Goal: Use online tool/utility: Utilize a website feature to perform a specific function

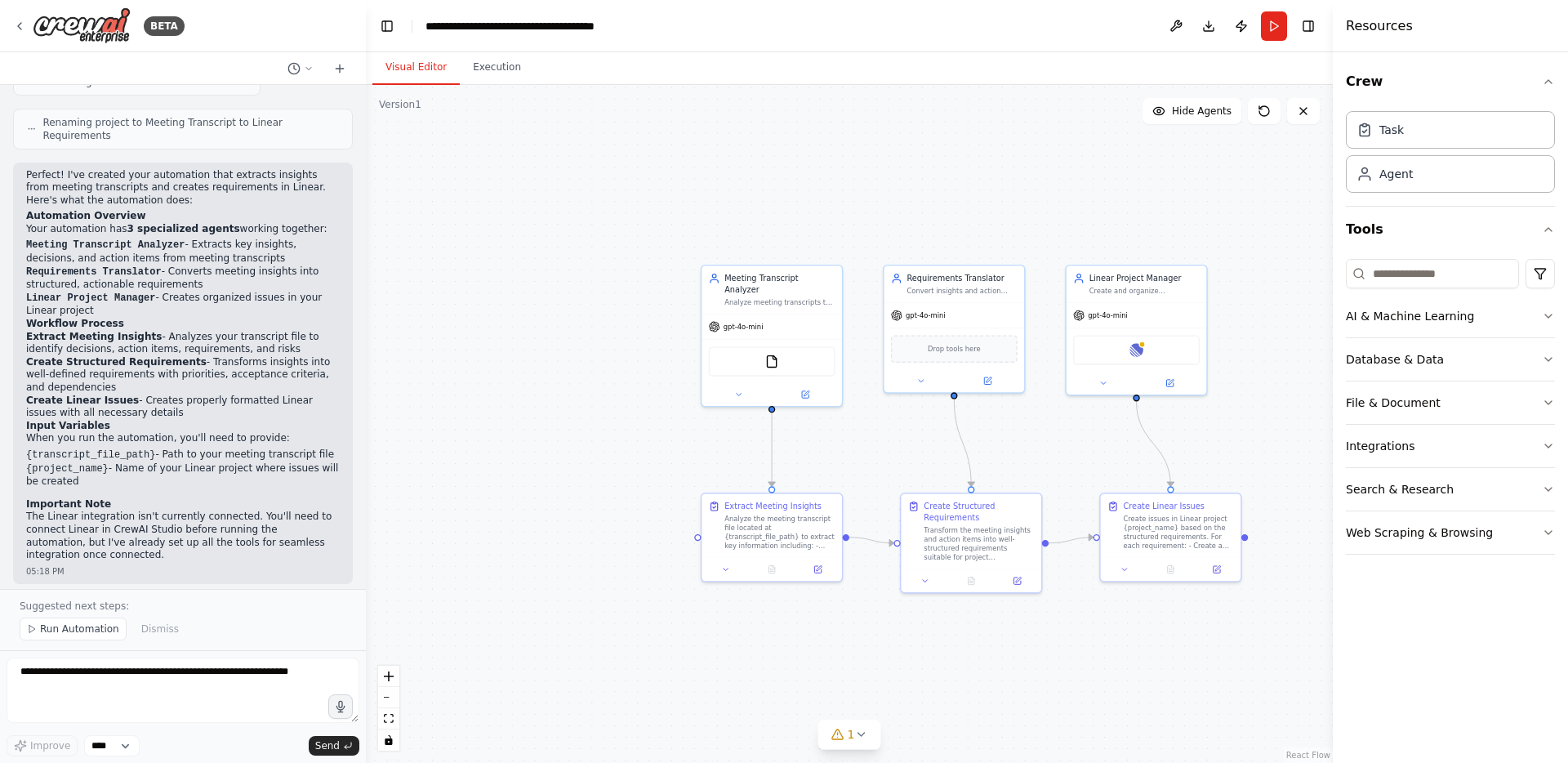
scroll to position [987, 0]
click at [797, 525] on div "Analyze the meeting transcript file located at {transcript_file_path} to extrac…" at bounding box center [780, 530] width 111 height 37
click at [777, 525] on div "Analyze the meeting transcript file located at {transcript_file_path} to extrac…" at bounding box center [780, 530] width 111 height 37
click at [772, 523] on div "Analyze the meeting transcript file located at {transcript_file_path} to extrac…" at bounding box center [780, 530] width 111 height 37
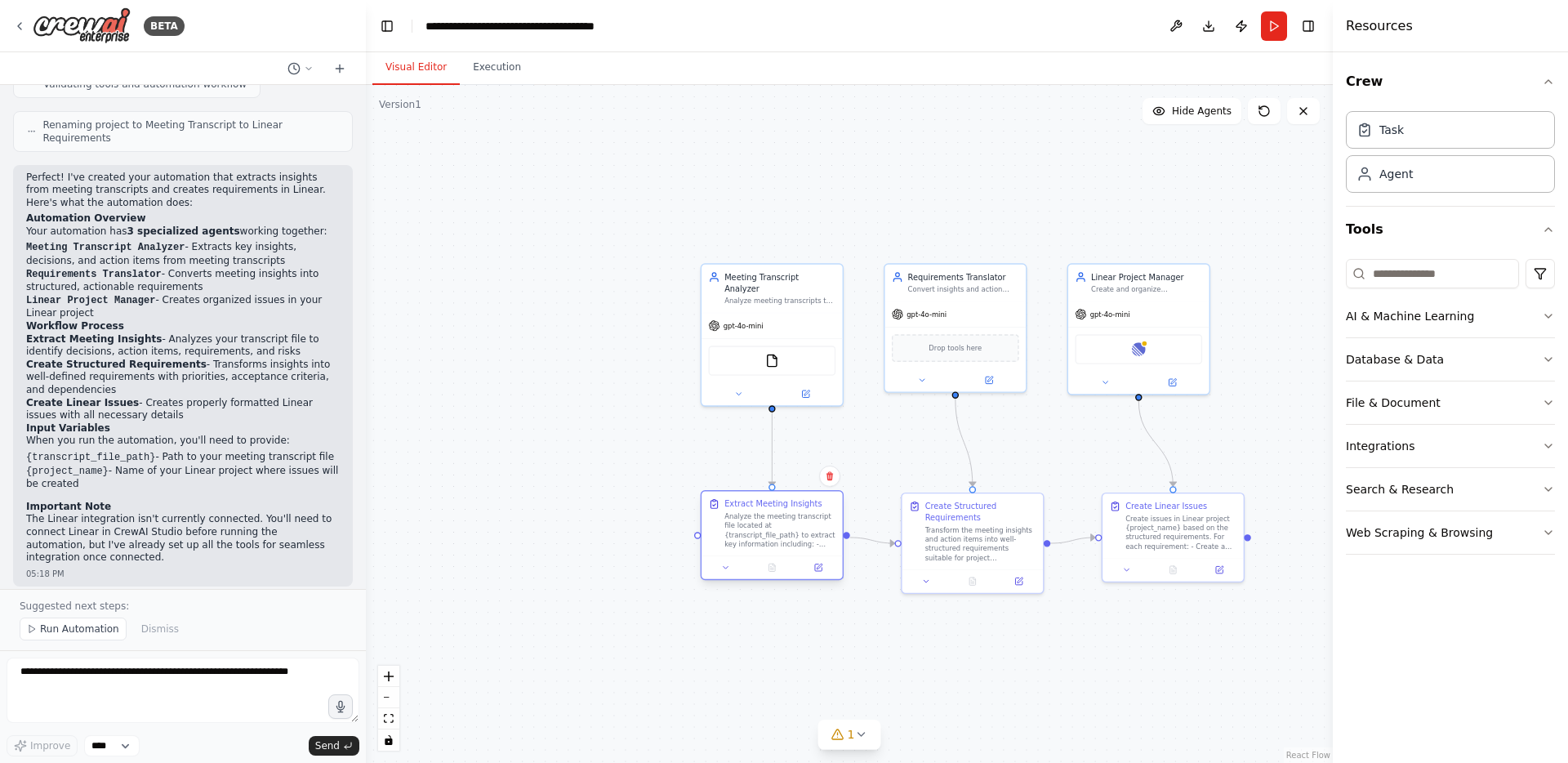
click at [772, 523] on div "Analyze the meeting transcript file located at {transcript_file_path} to extrac…" at bounding box center [780, 530] width 111 height 37
click at [701, 507] on div "Extract Meeting Insights Analyze the meeting transcript file located at {transc…" at bounding box center [771, 524] width 141 height 64
click at [733, 510] on div "Extract Meeting Insights Analyze the meeting transcript file located at {transc…" at bounding box center [780, 523] width 111 height 51
click at [732, 564] on button at bounding box center [725, 567] width 39 height 14
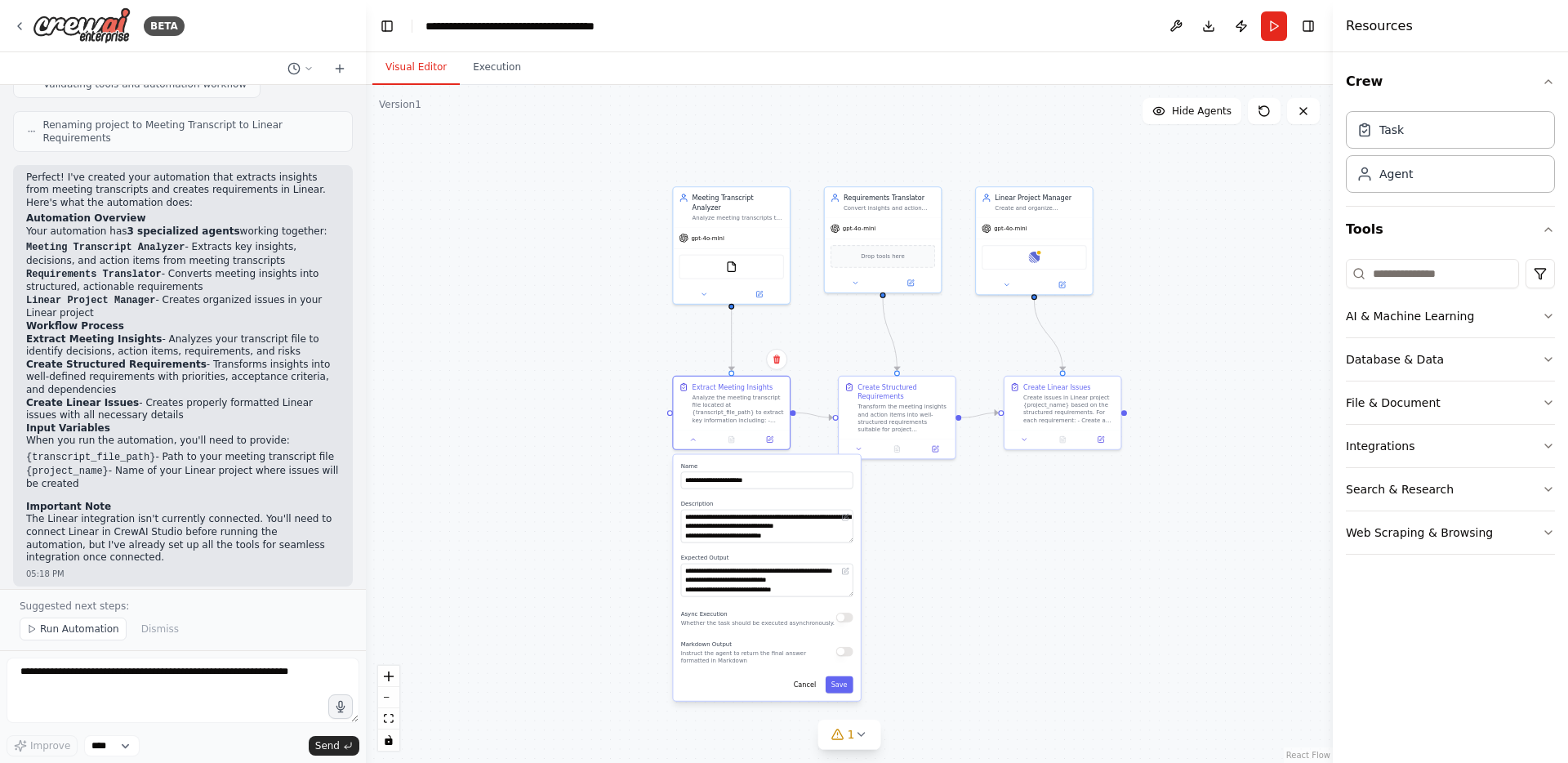
drag, startPoint x: 660, startPoint y: 458, endPoint x: 633, endPoint y: 350, distance: 111.3
click at [633, 350] on div ".deletable-edge-delete-btn { width: 20px; height: 20px; border: 0px solid #ffff…" at bounding box center [849, 424] width 967 height 678
click at [612, 418] on div ".deletable-edge-delete-btn { width: 20px; height: 20px; border: 0px solid #ffff…" at bounding box center [849, 424] width 967 height 678
click at [971, 559] on div ".deletable-edge-delete-btn { width: 20px; height: 20px; border: 0px solid #ffff…" at bounding box center [849, 424] width 967 height 678
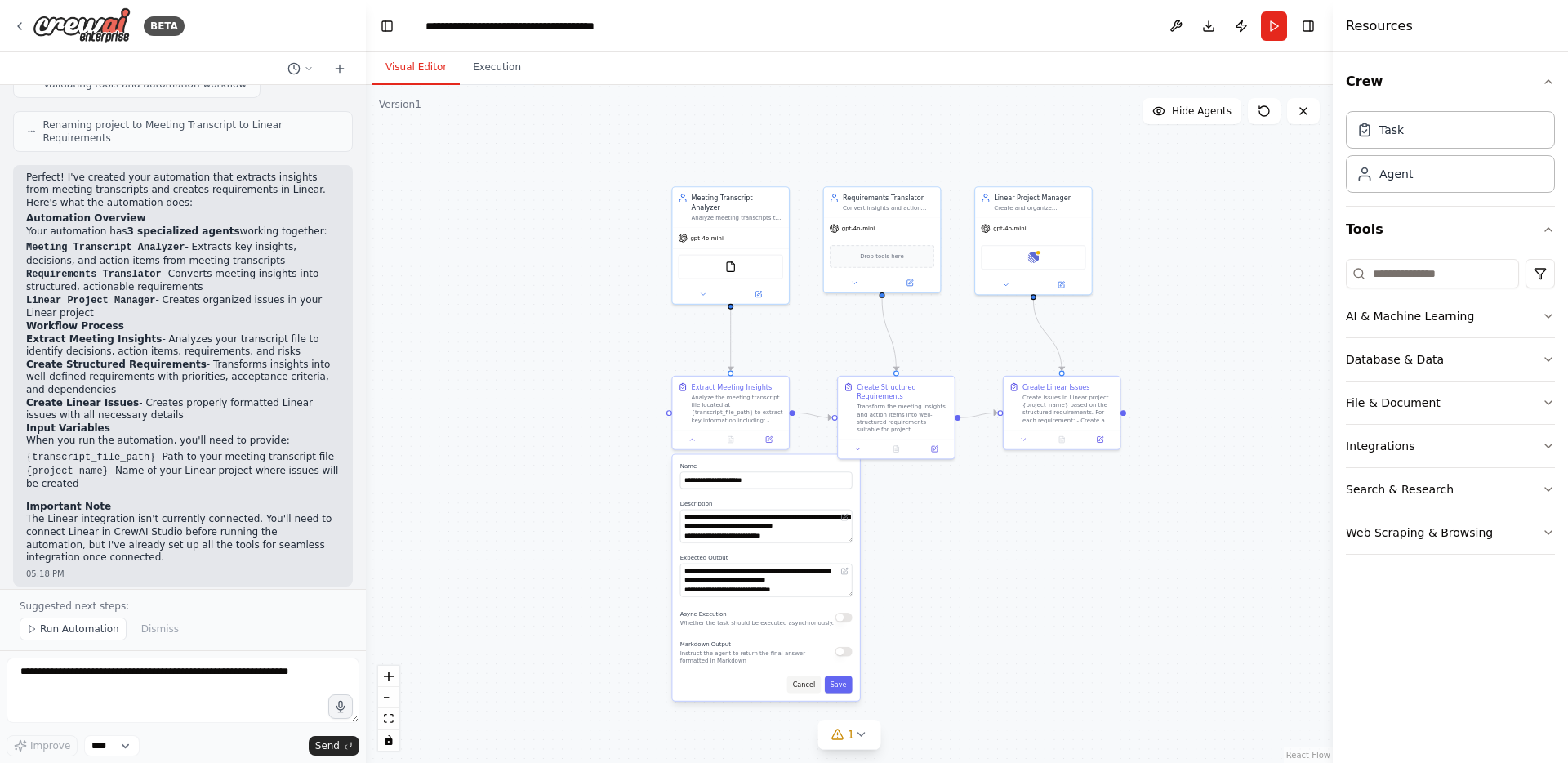
click at [800, 688] on button "Cancel" at bounding box center [804, 684] width 33 height 17
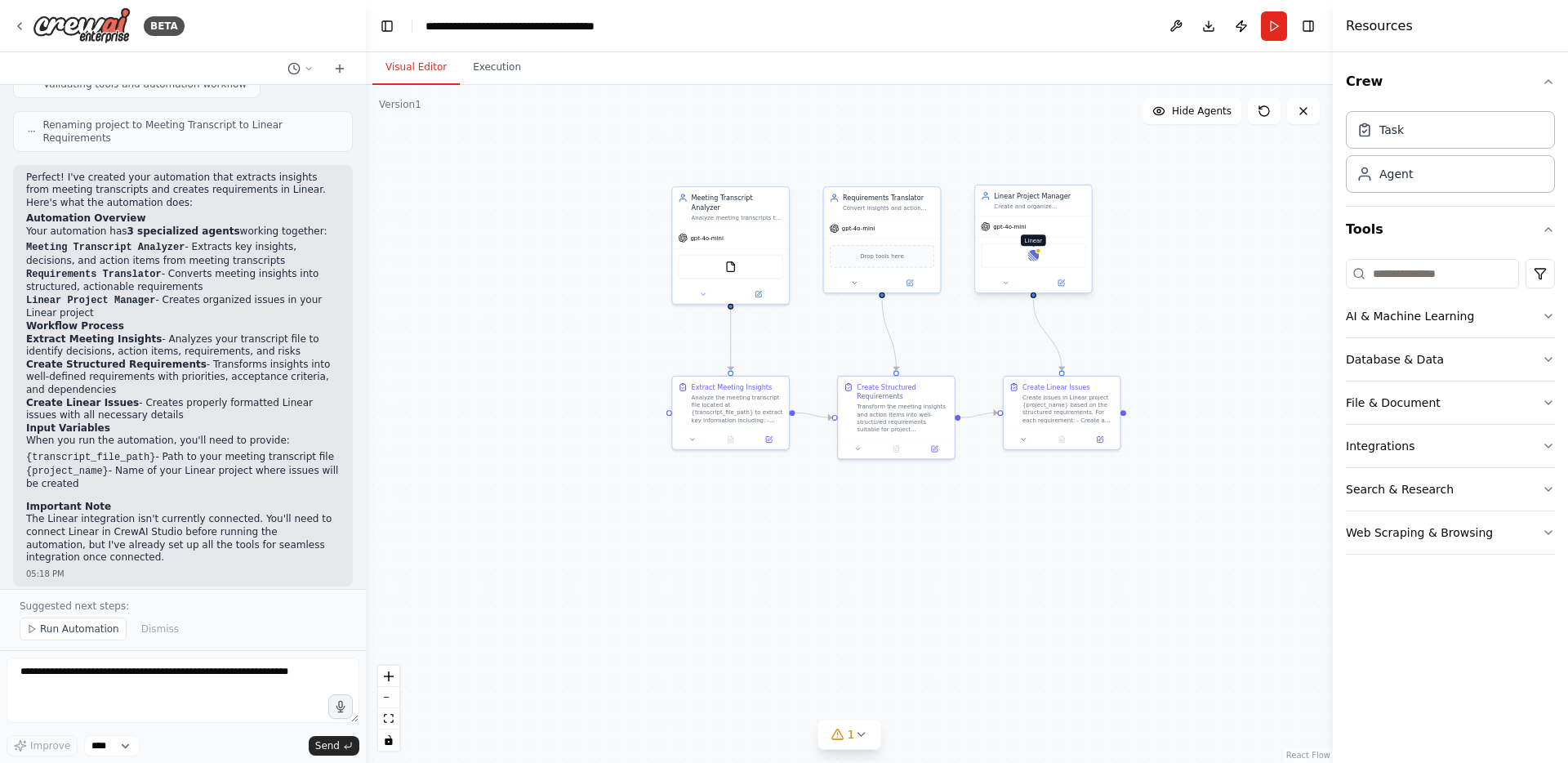
click at [1028, 255] on img at bounding box center [1033, 256] width 12 height 12
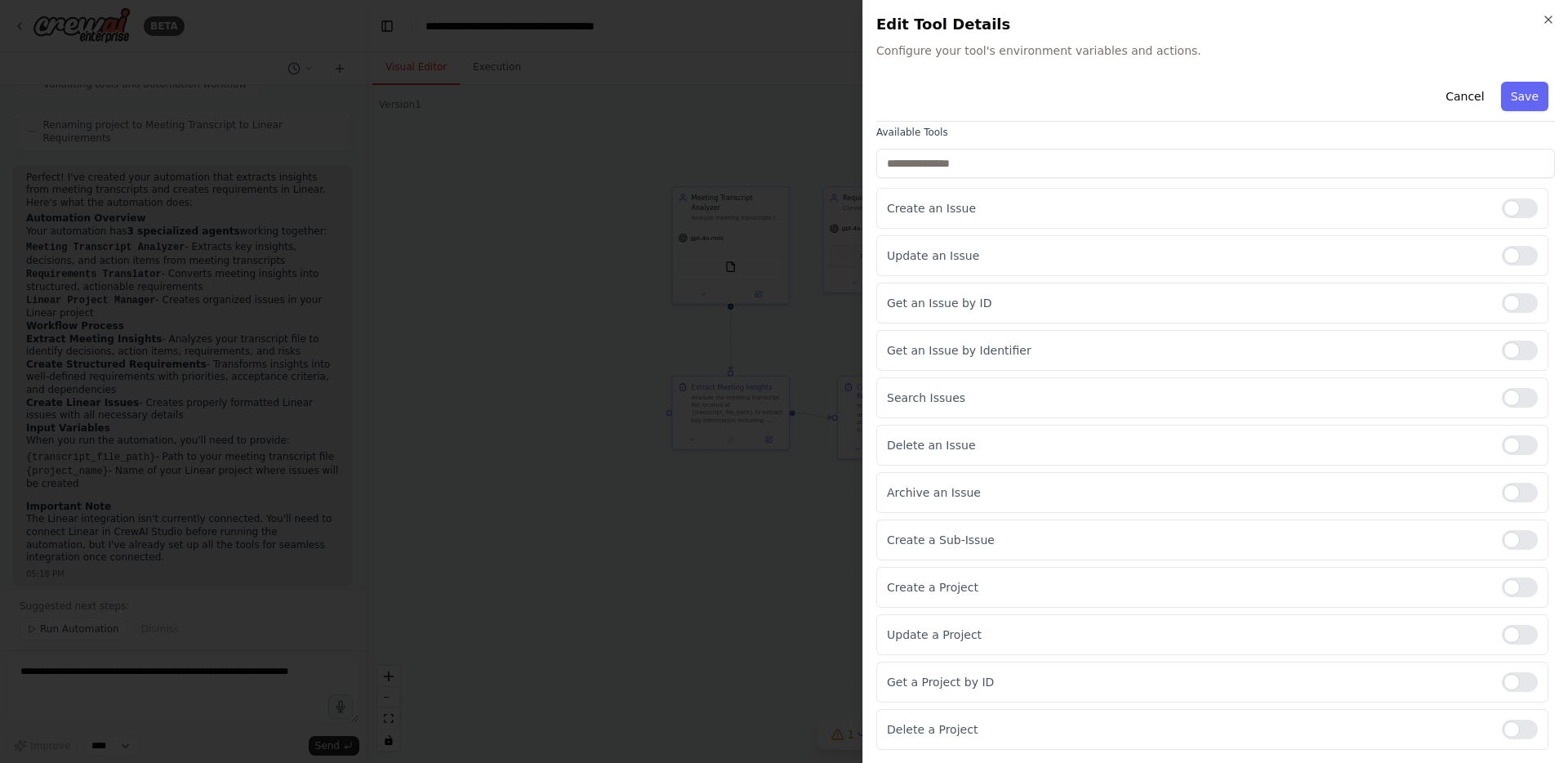
scroll to position [0, 0]
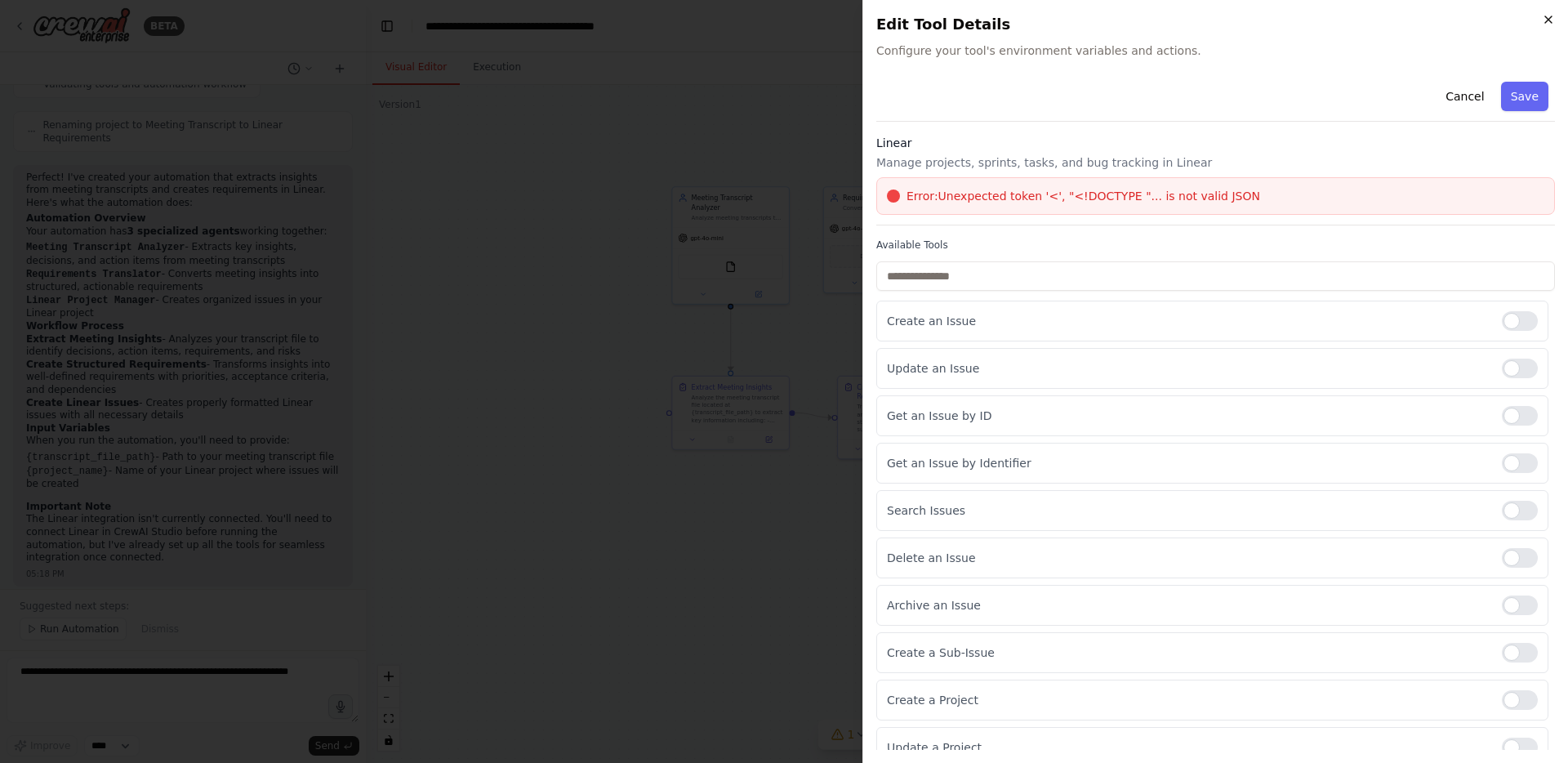
click at [1542, 17] on icon "button" at bounding box center [1549, 20] width 13 height 13
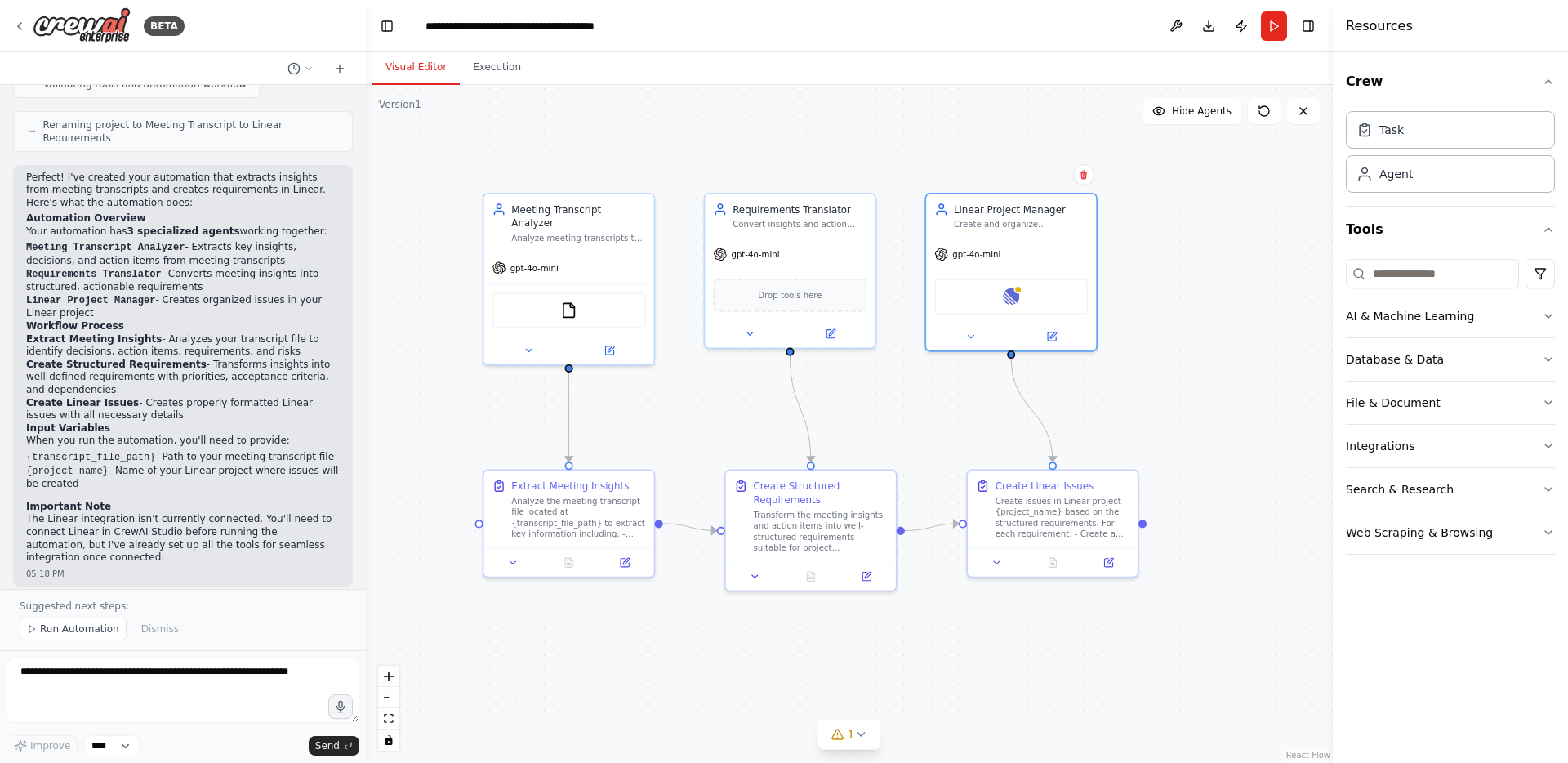
drag, startPoint x: 1176, startPoint y: 289, endPoint x: 1227, endPoint y: 284, distance: 51.2
click at [1227, 284] on div ".deletable-edge-delete-btn { width: 20px; height: 20px; border: 0px solid #ffff…" at bounding box center [849, 424] width 967 height 678
click at [1279, 31] on button "Run" at bounding box center [1273, 26] width 26 height 29
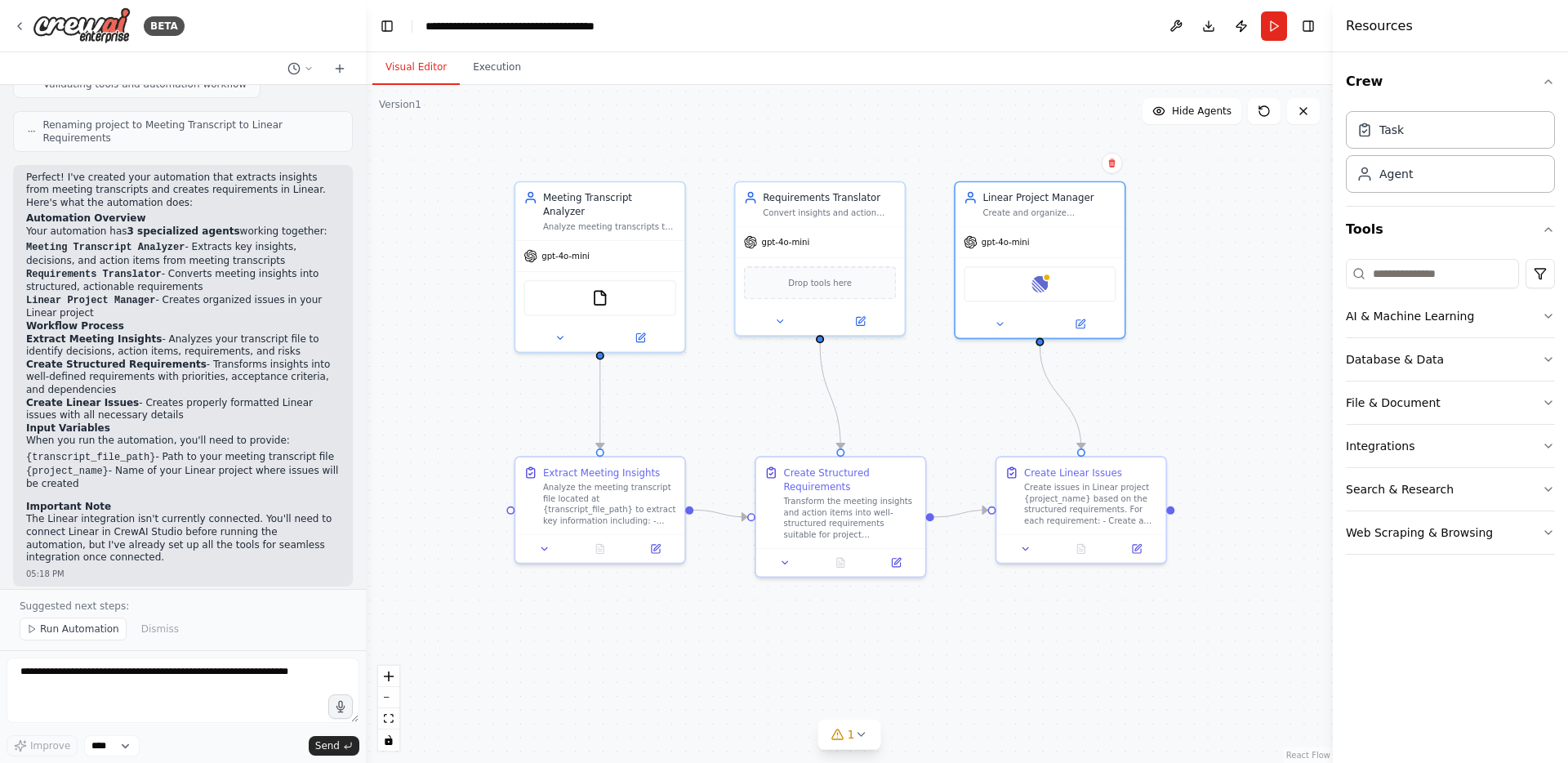
drag, startPoint x: 1168, startPoint y: 347, endPoint x: 1196, endPoint y: 335, distance: 30.5
click at [1196, 335] on div ".deletable-edge-delete-btn { width: 20px; height: 20px; border: 0px solid #ffff…" at bounding box center [849, 424] width 967 height 678
click at [64, 629] on span "Run Automation" at bounding box center [79, 629] width 79 height 13
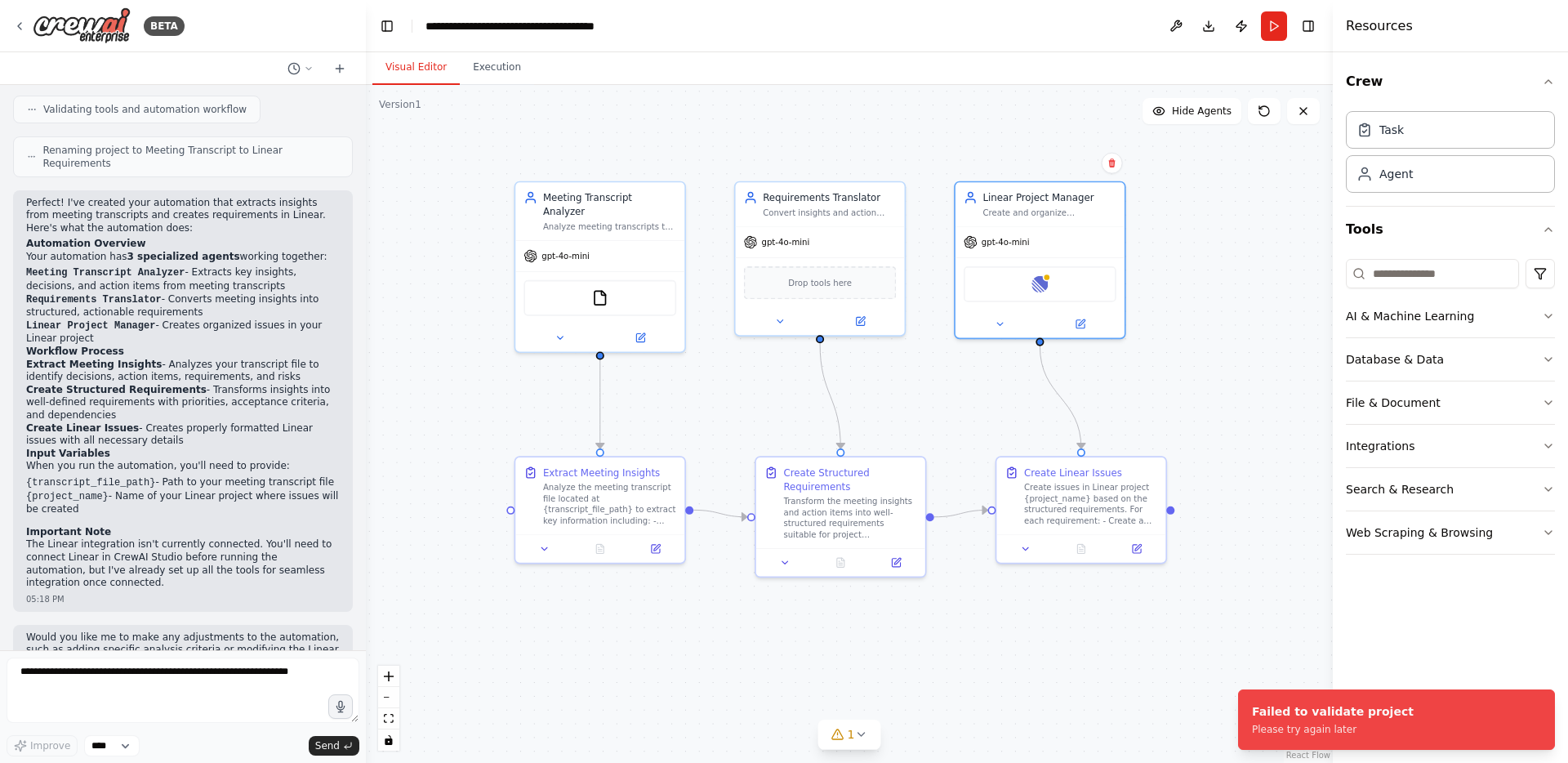
scroll to position [965, 0]
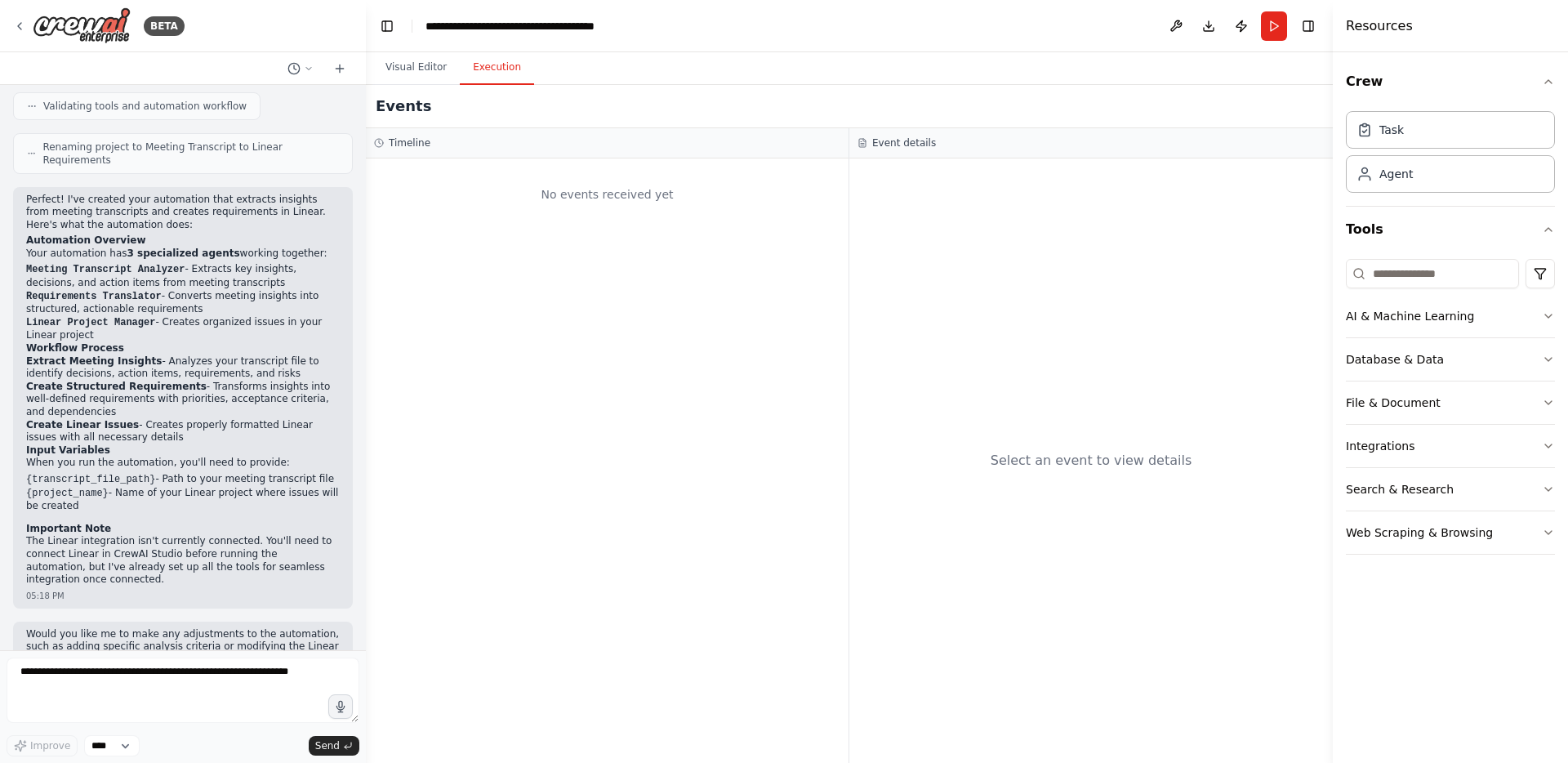
click at [489, 72] on button "Execution" at bounding box center [497, 68] width 74 height 34
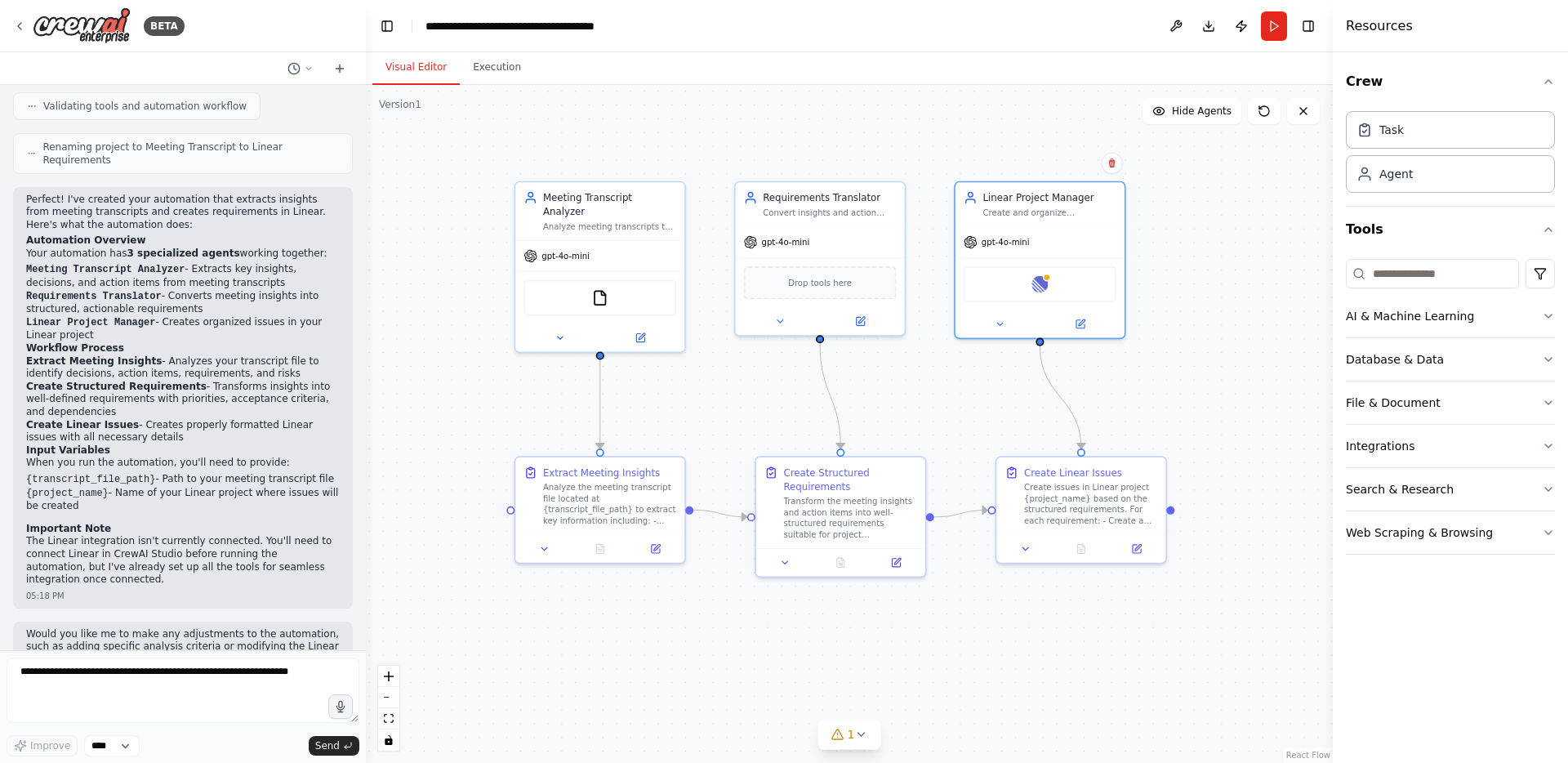
click at [425, 69] on button "Visual Editor" at bounding box center [416, 68] width 87 height 34
click at [595, 287] on img at bounding box center [601, 295] width 17 height 17
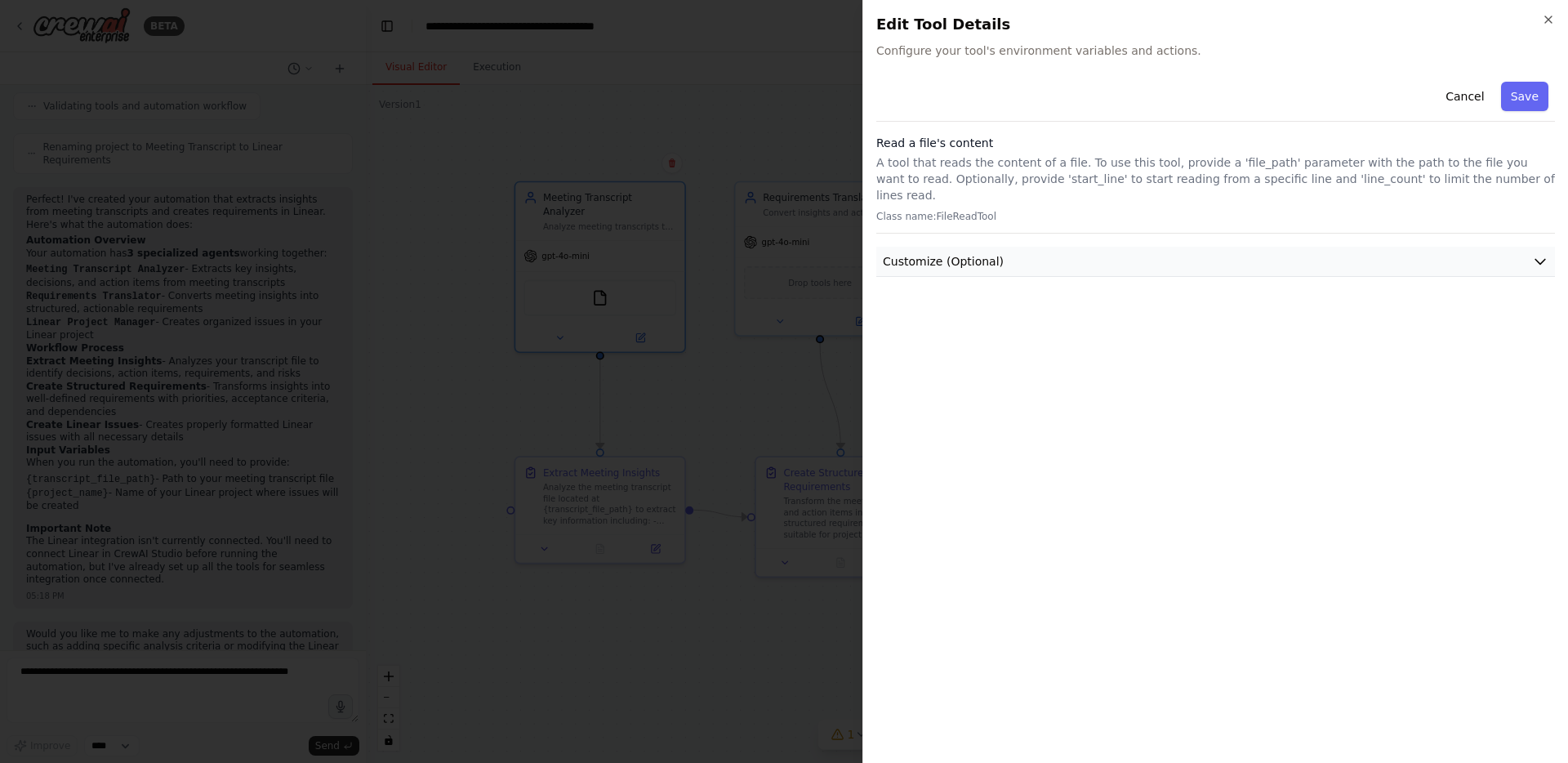
click at [1544, 253] on icon "button" at bounding box center [1540, 262] width 17 height 17
click at [1543, 253] on icon "button" at bounding box center [1540, 262] width 17 height 17
click at [1546, 14] on icon "button" at bounding box center [1549, 20] width 13 height 13
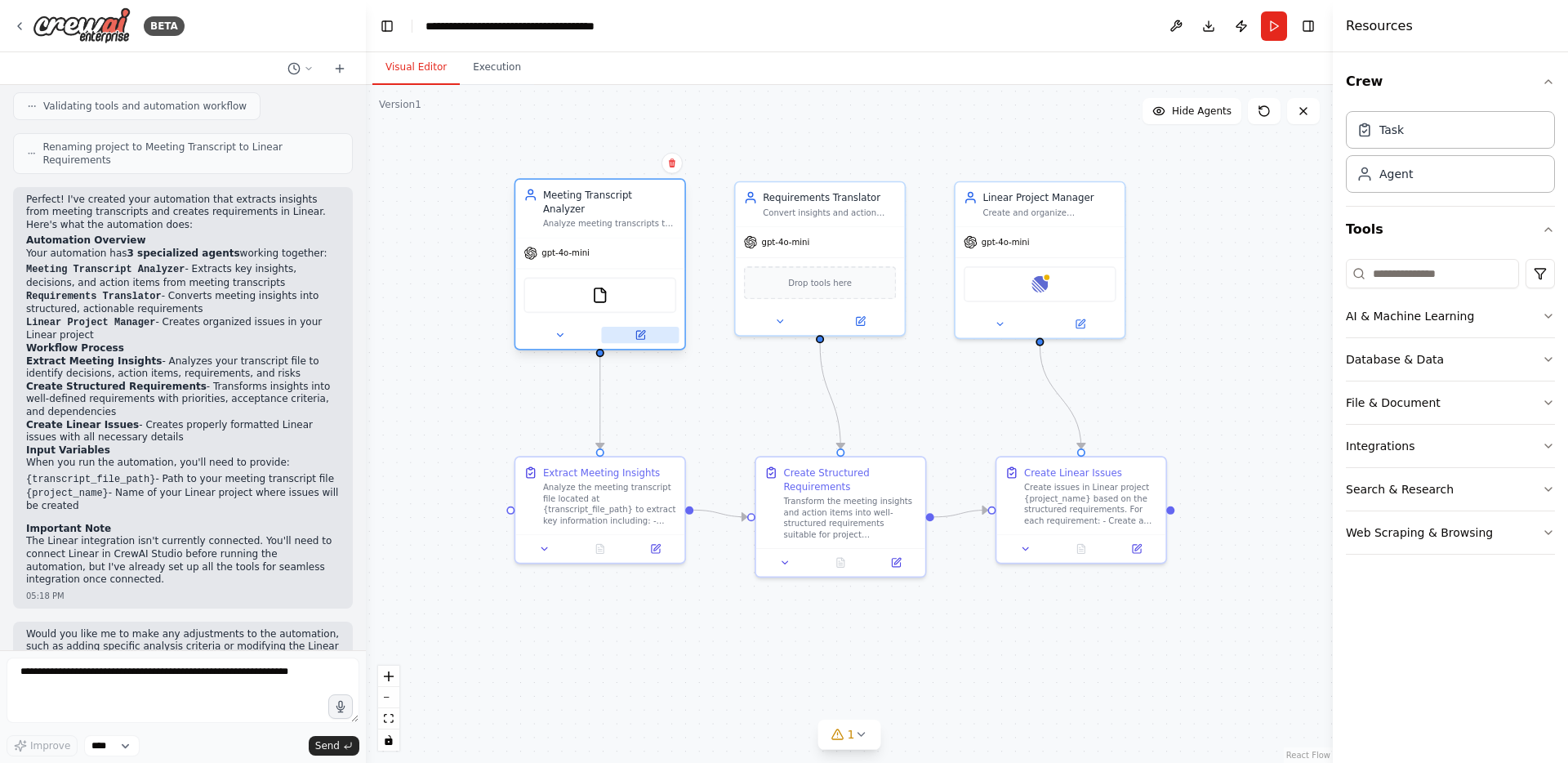
click at [651, 326] on button at bounding box center [639, 335] width 78 height 17
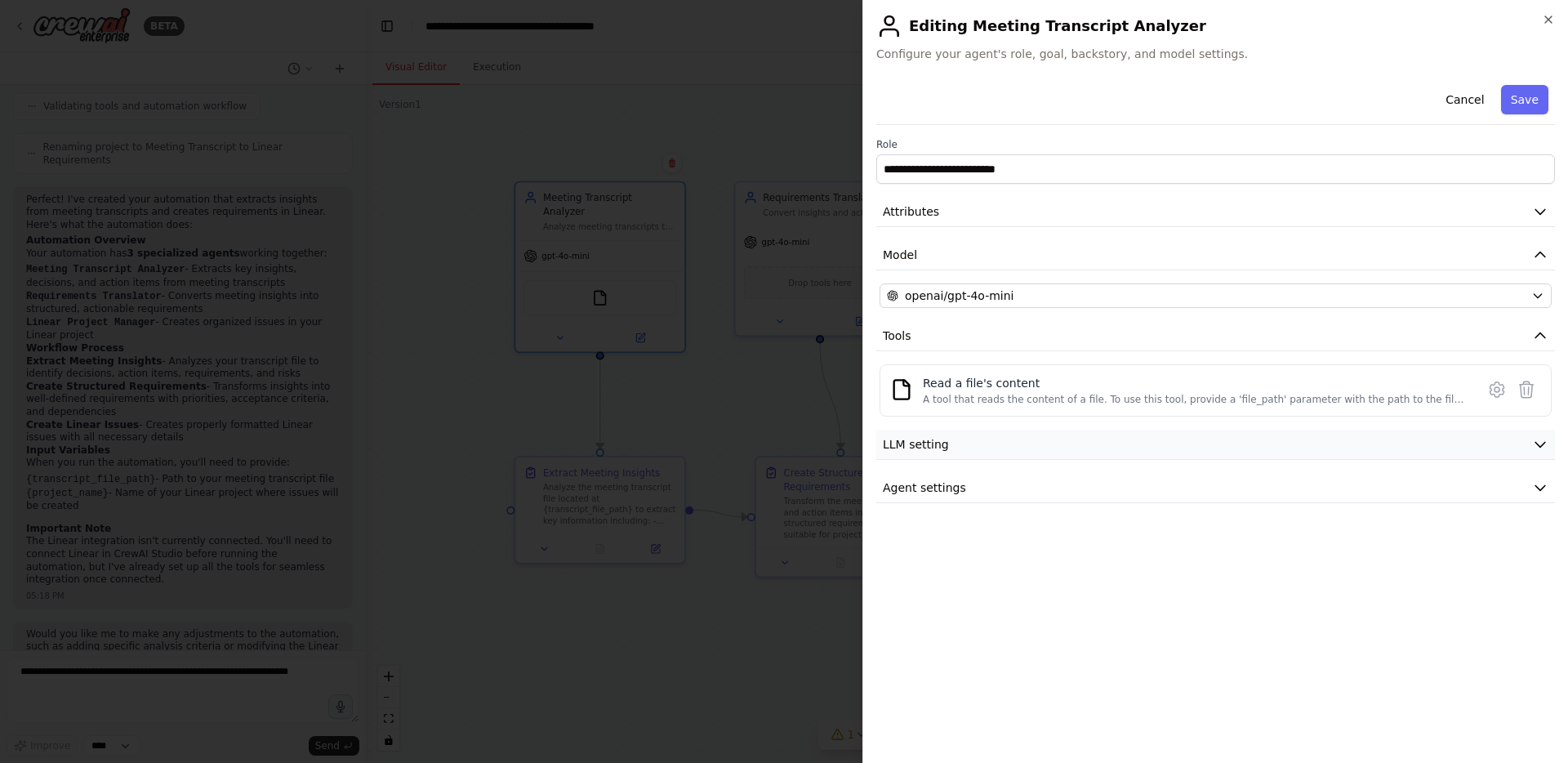
click at [1514, 445] on button "LLM setting" at bounding box center [1215, 444] width 679 height 30
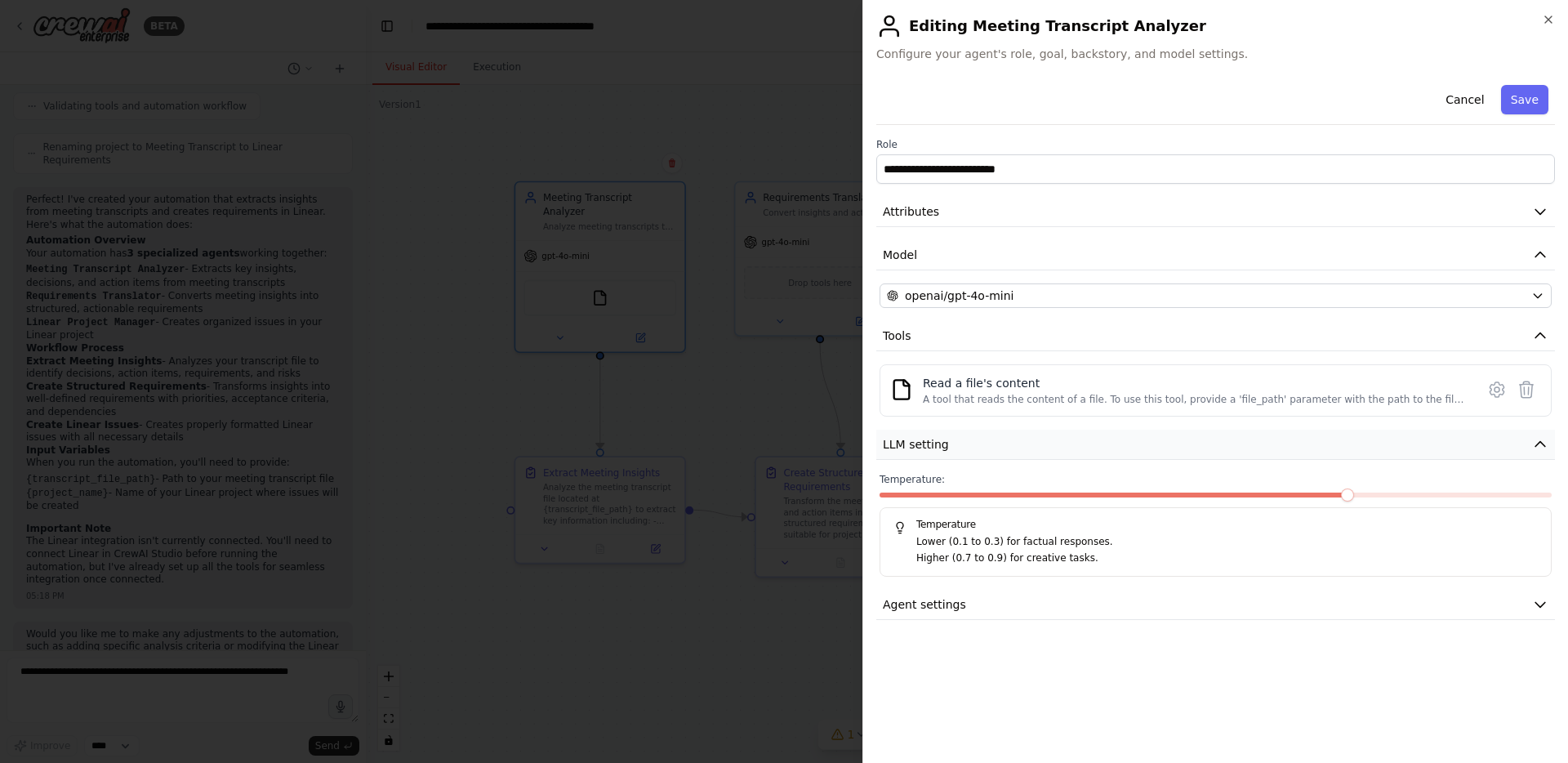
click at [1515, 443] on button "LLM setting" at bounding box center [1215, 444] width 679 height 30
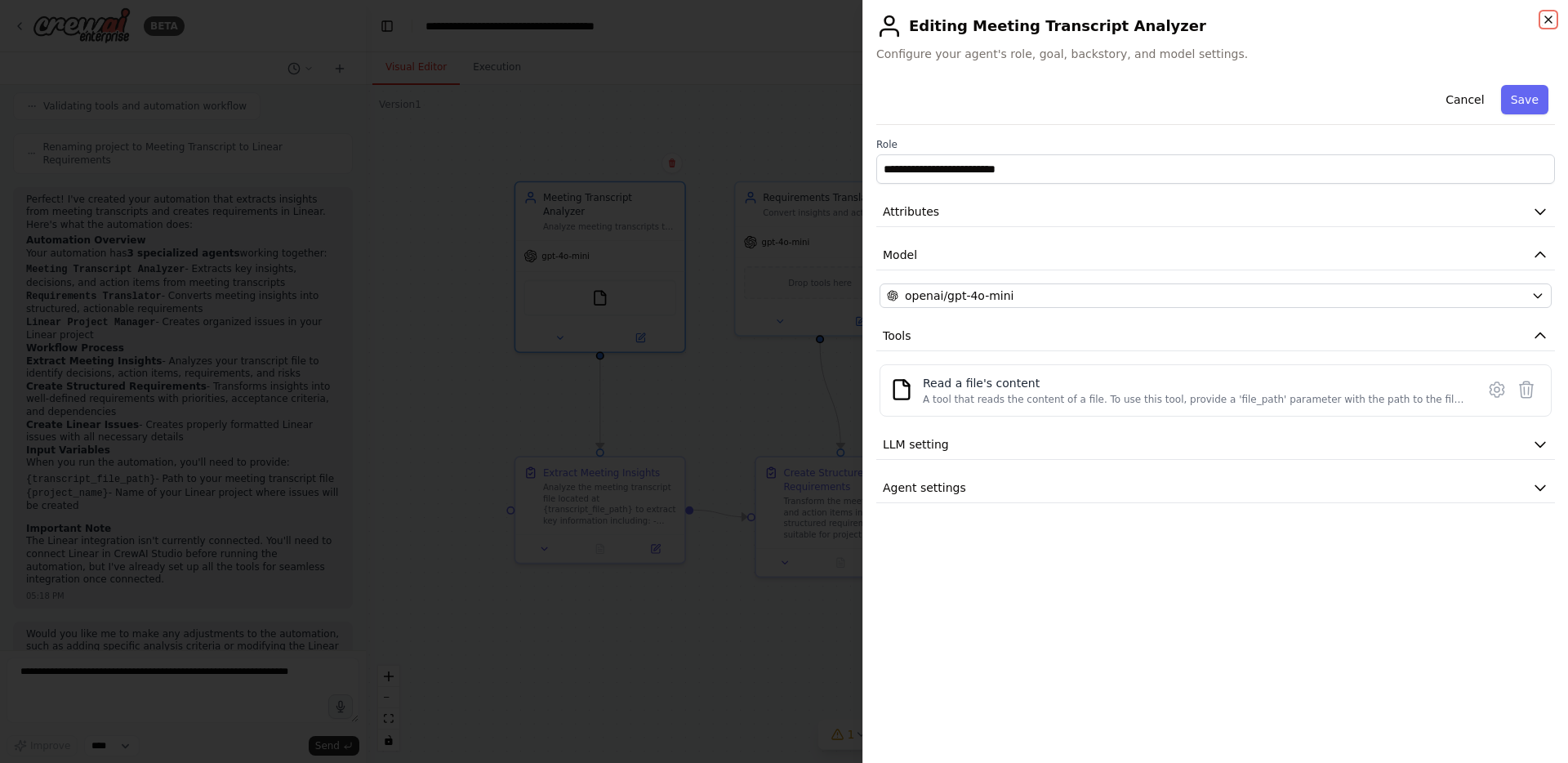
click at [1542, 18] on icon "button" at bounding box center [1549, 20] width 13 height 13
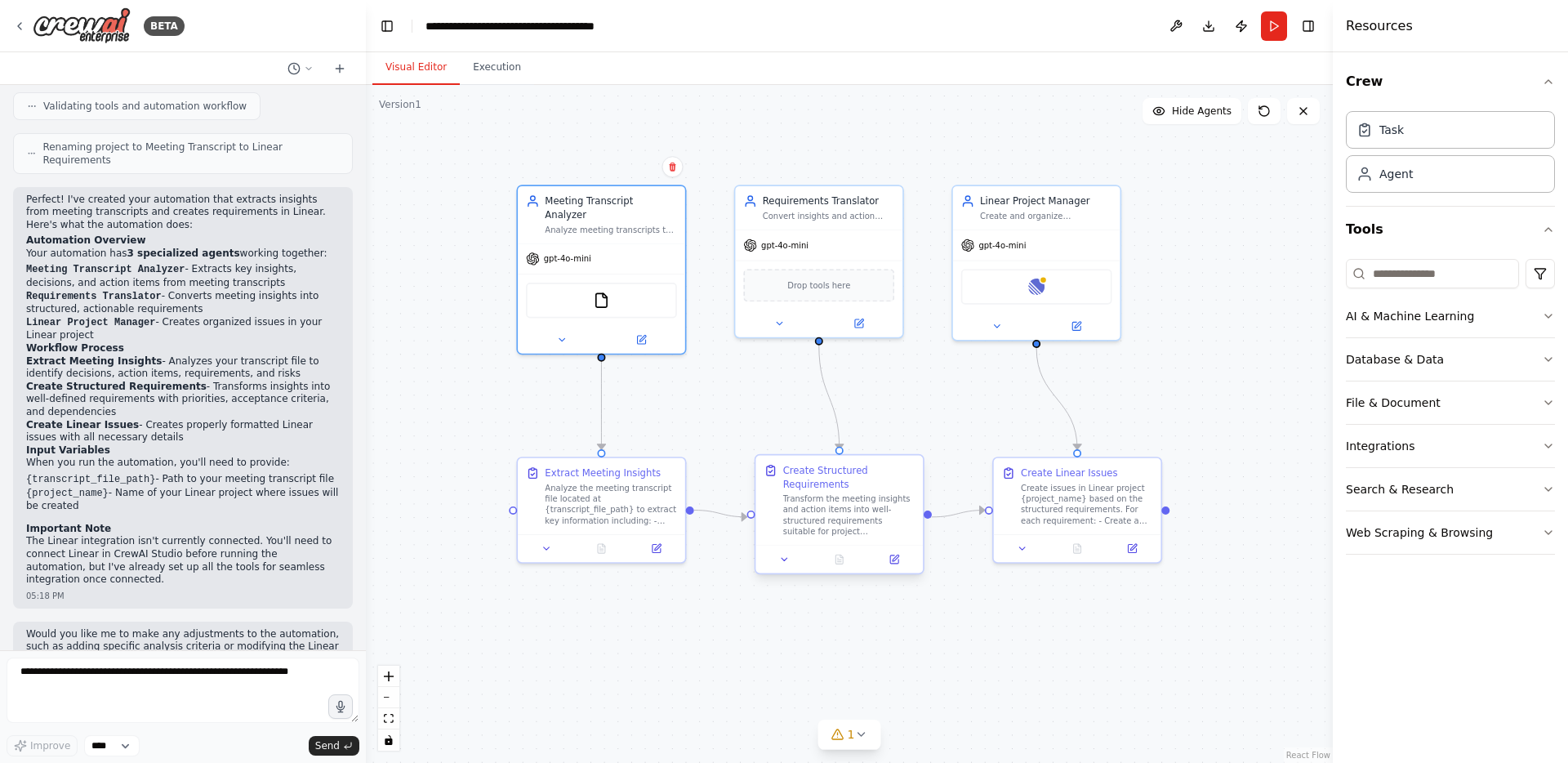
click at [830, 512] on div "Transform the meeting insights and action items into well-structured requiremen…" at bounding box center [848, 515] width 131 height 44
click at [829, 514] on div "Transform the meeting insights and action items into well-structured requiremen…" at bounding box center [848, 515] width 131 height 44
click at [829, 515] on div "Transform the meeting insights and action items into well-structured requiremen…" at bounding box center [855, 515] width 131 height 44
click at [828, 289] on div "Drop tools here" at bounding box center [818, 282] width 151 height 33
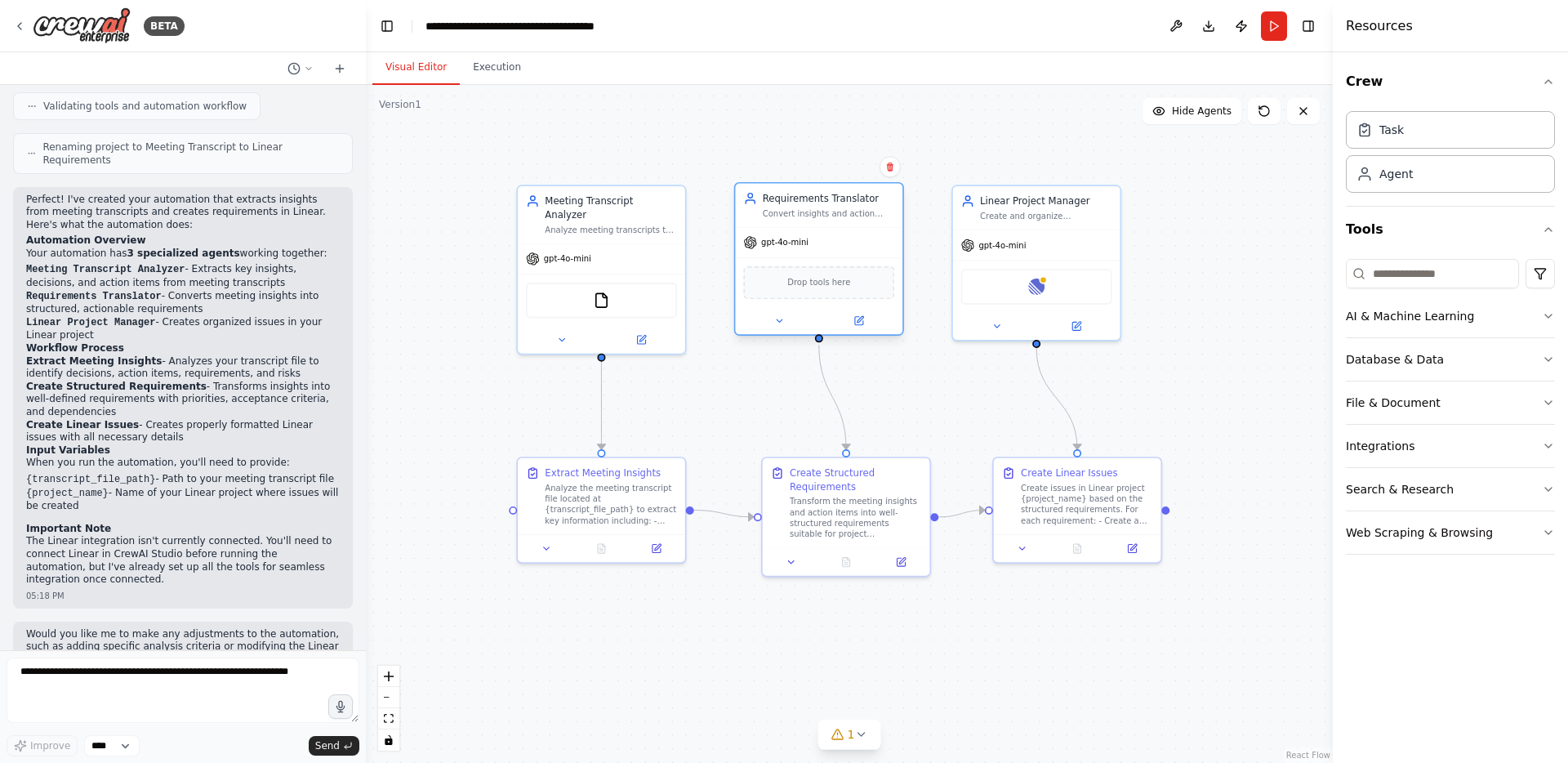
click at [828, 289] on div "Drop tools here" at bounding box center [818, 282] width 151 height 33
click at [847, 315] on button at bounding box center [858, 321] width 77 height 17
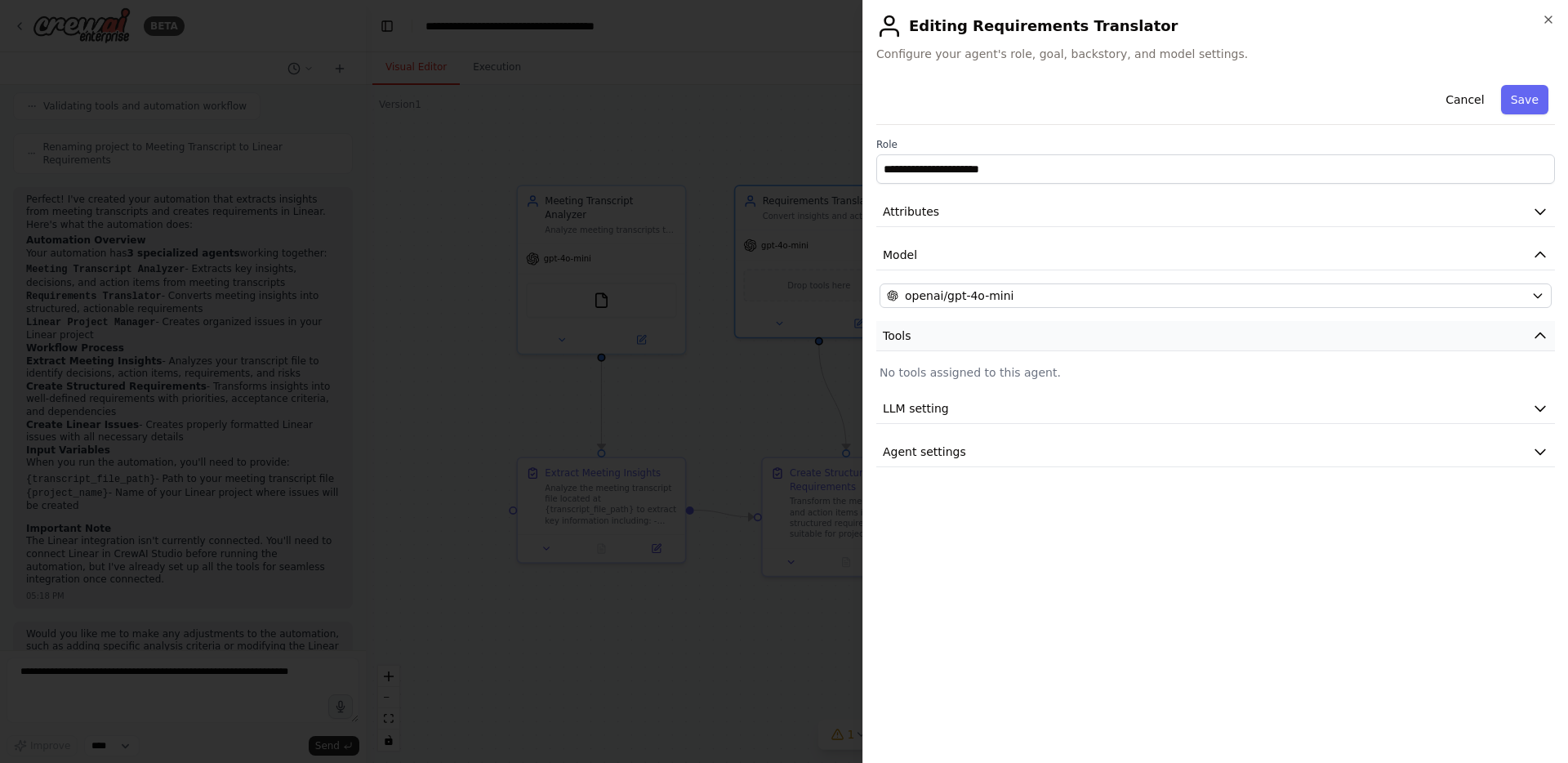
click at [923, 347] on button "Tools" at bounding box center [1215, 336] width 679 height 30
click at [925, 408] on span "LLM setting" at bounding box center [915, 408] width 66 height 17
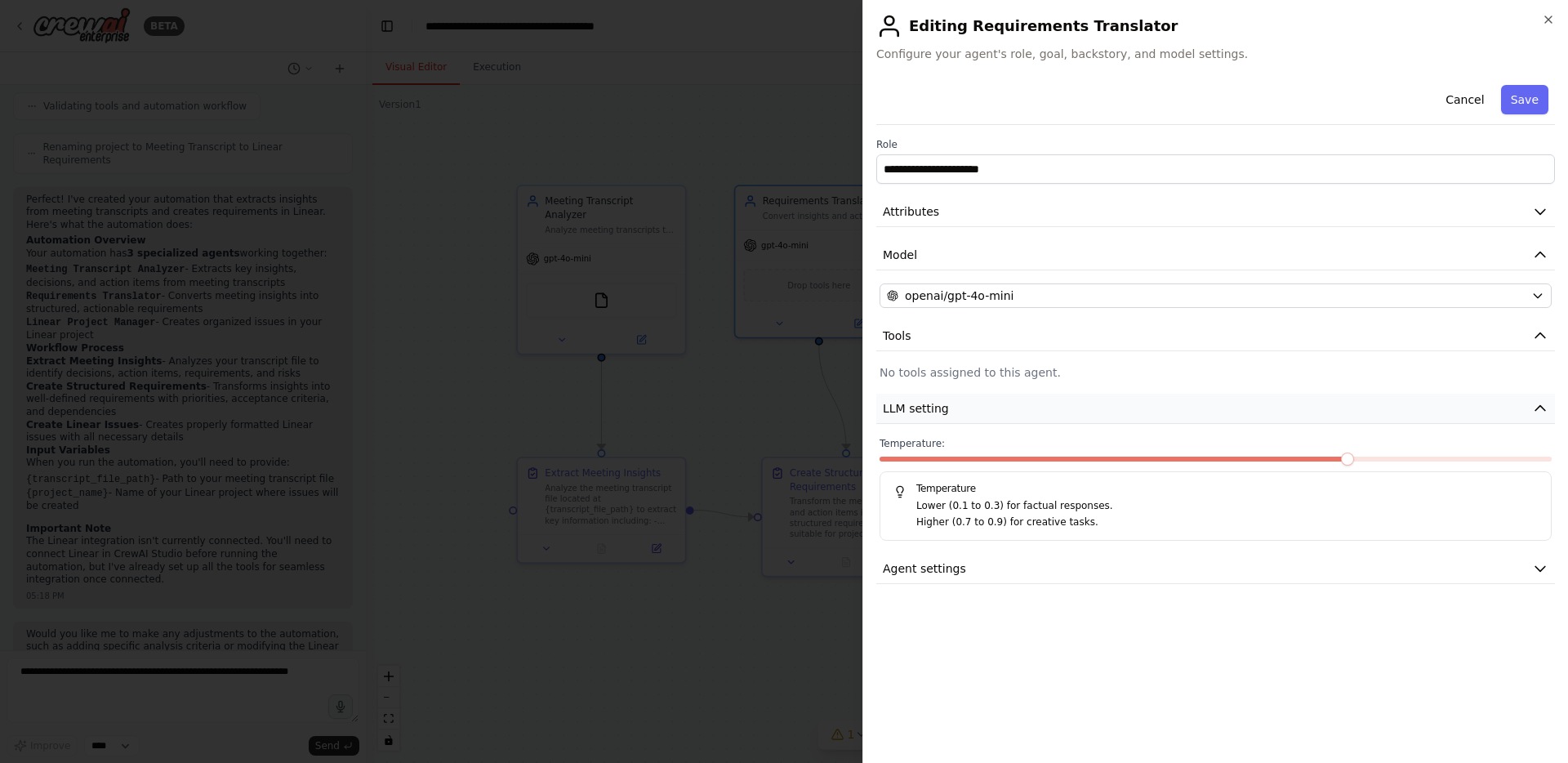
click at [925, 408] on span "LLM setting" at bounding box center [915, 408] width 66 height 17
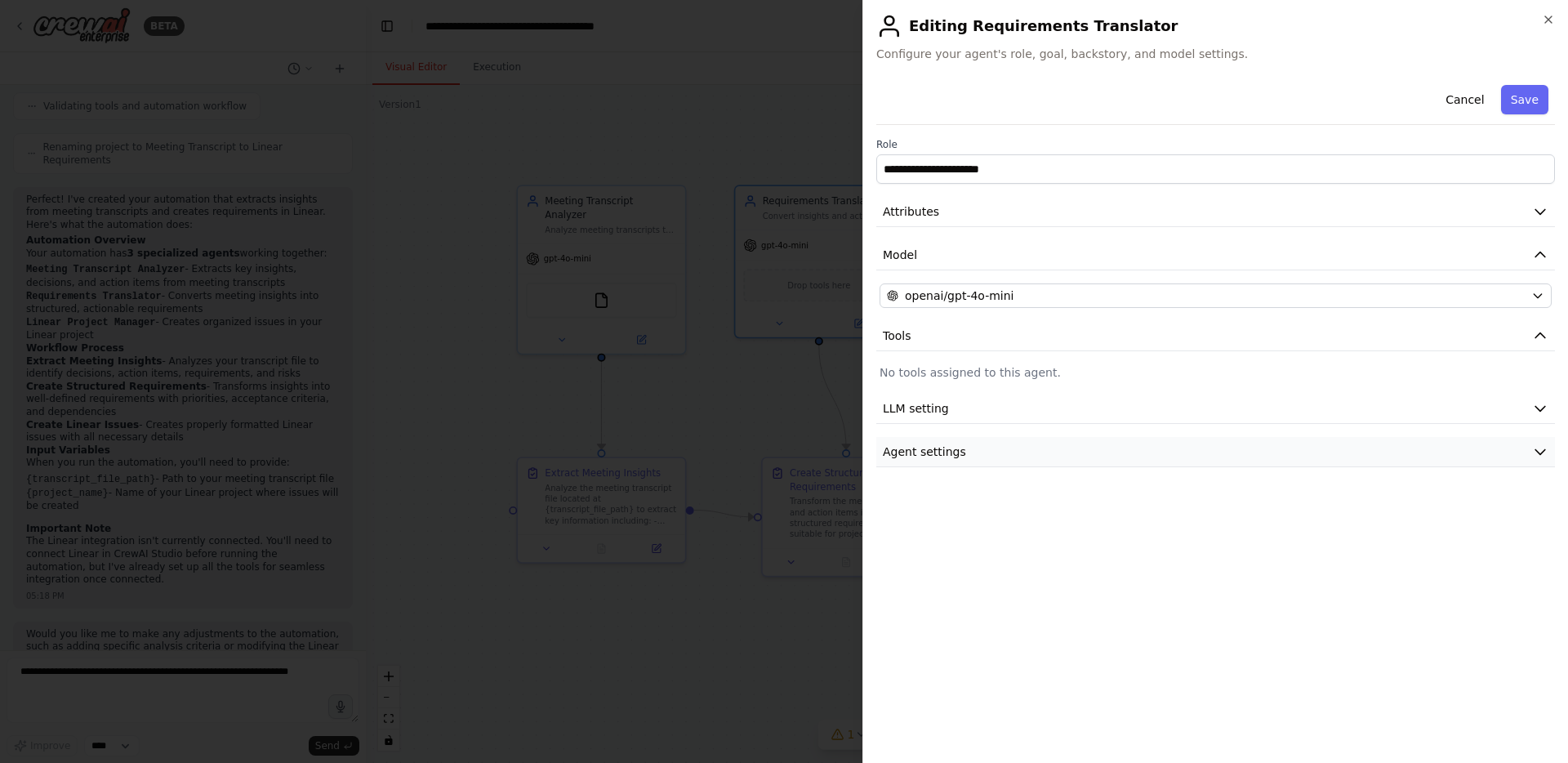
click at [920, 445] on span "Agent settings" at bounding box center [925, 452] width 84 height 17
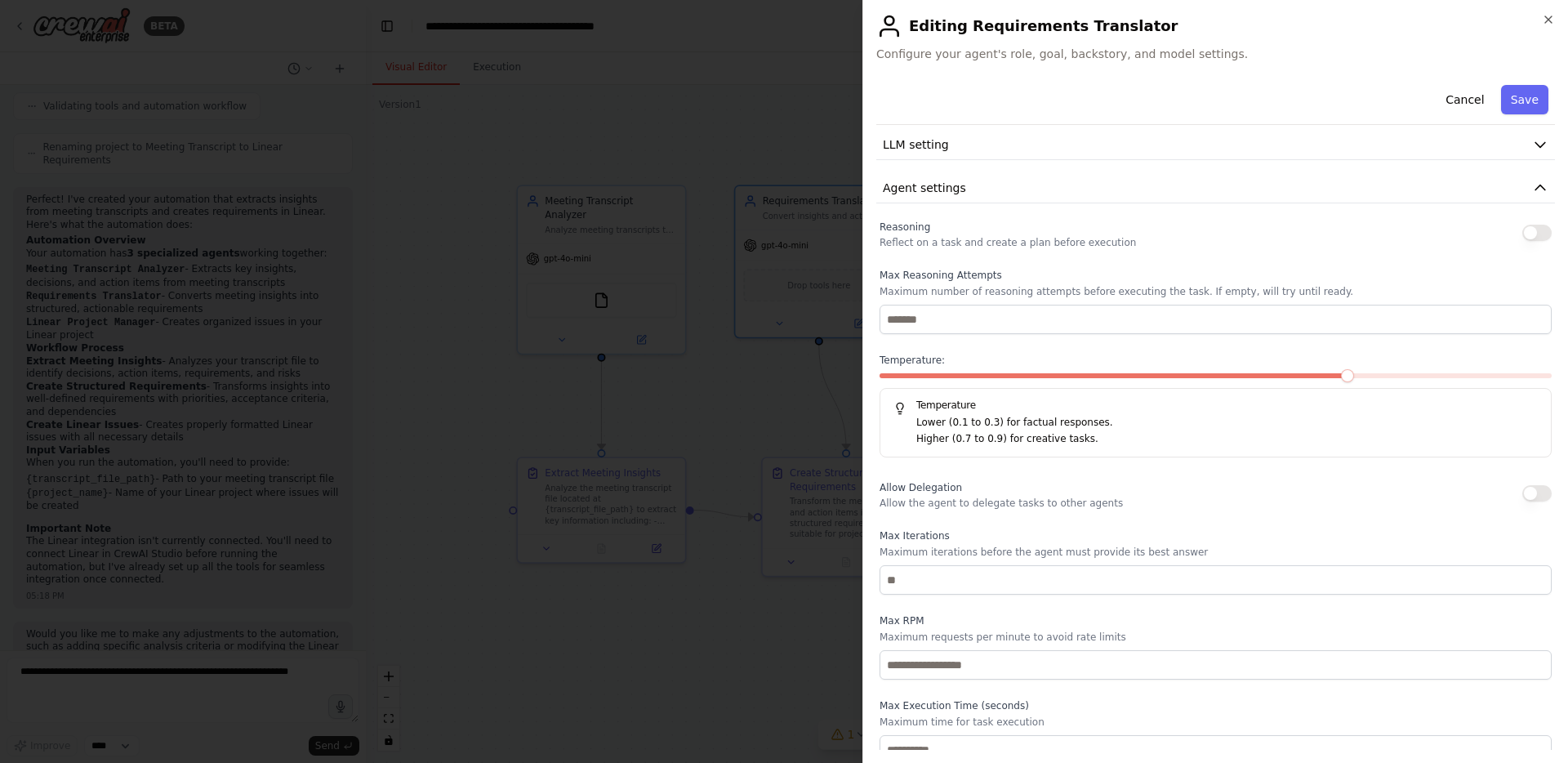
scroll to position [54, 0]
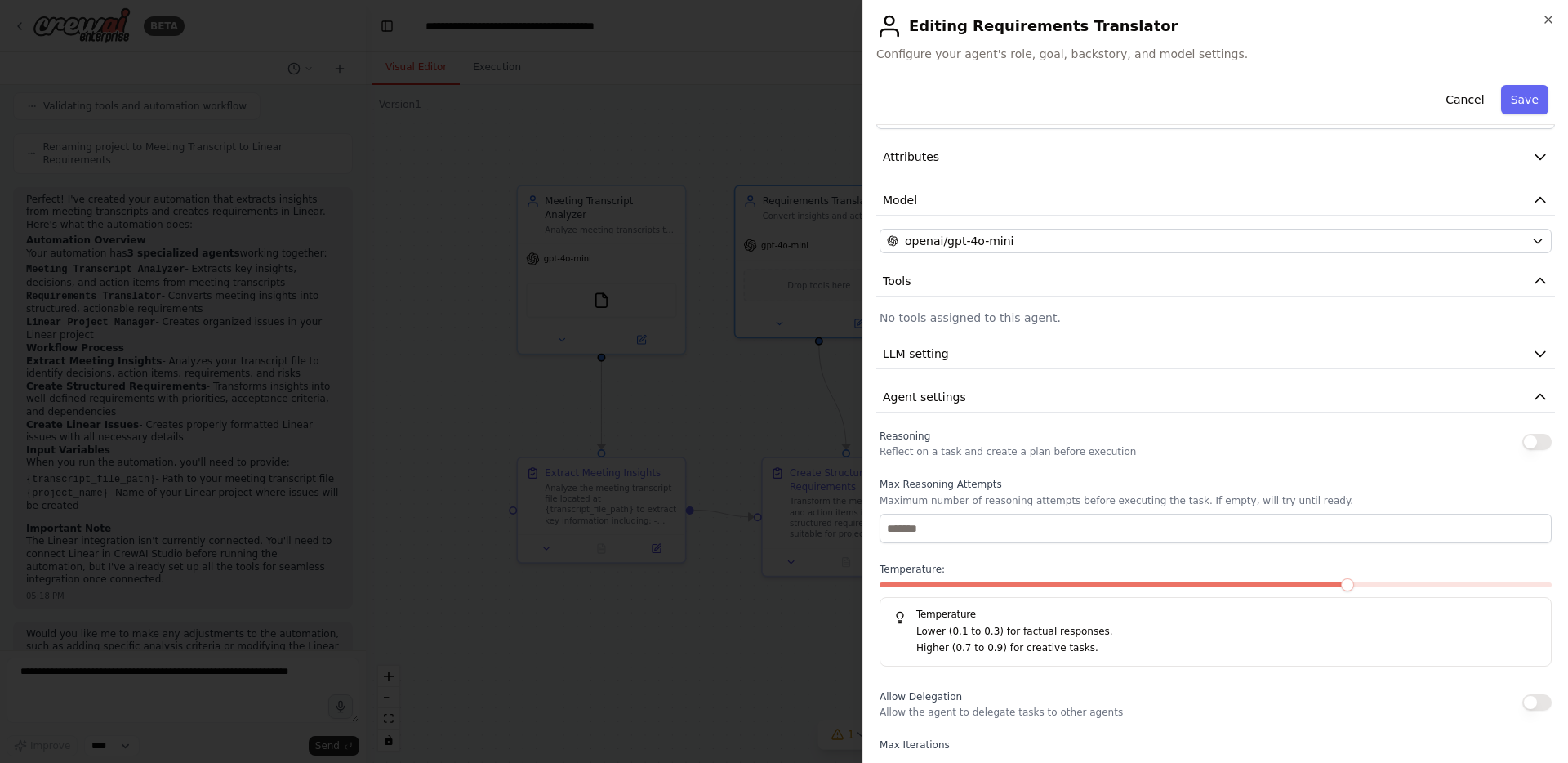
click at [925, 435] on span "Reasoning" at bounding box center [904, 436] width 51 height 12
